Goal: Transaction & Acquisition: Download file/media

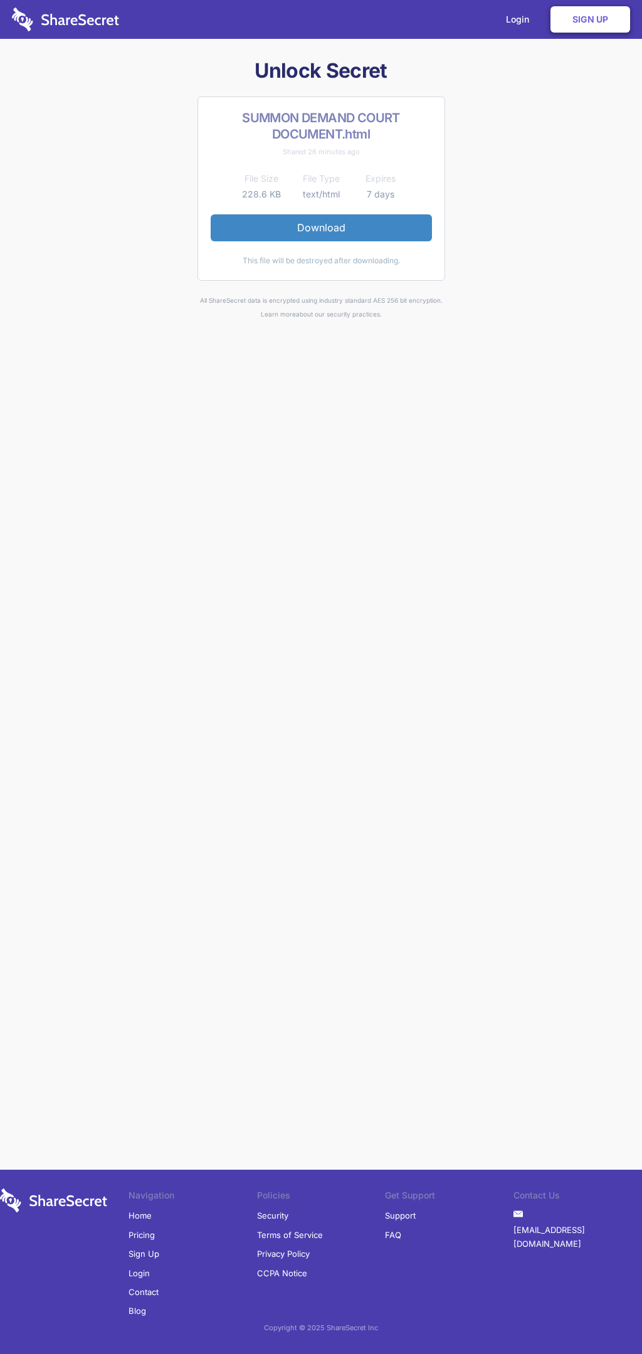
click at [321, 228] on link "Download" at bounding box center [321, 227] width 221 height 26
